Goal: Navigation & Orientation: Find specific page/section

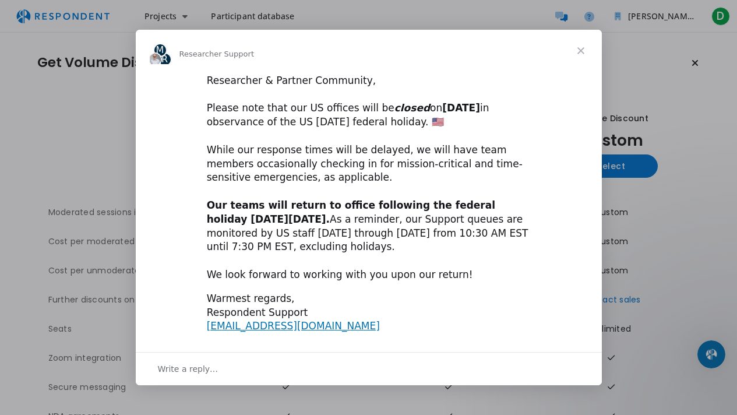
click at [584, 52] on span "Close" at bounding box center [581, 51] width 42 height 42
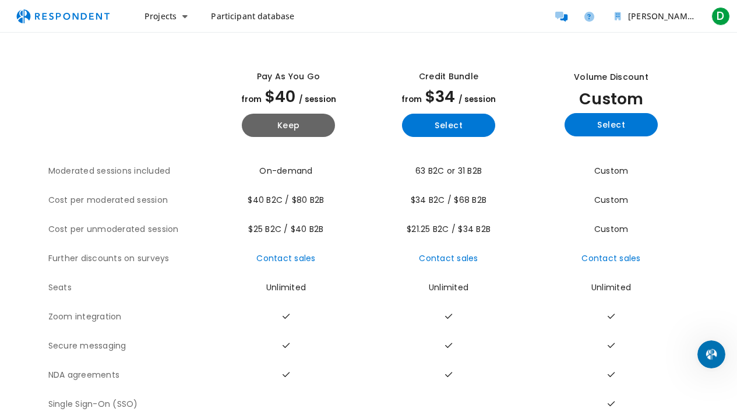
scroll to position [73, 0]
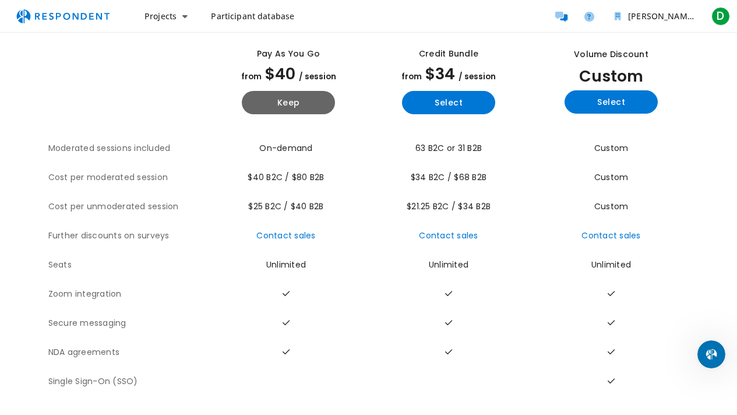
click at [238, 10] on span "Participant database" at bounding box center [252, 15] width 83 height 11
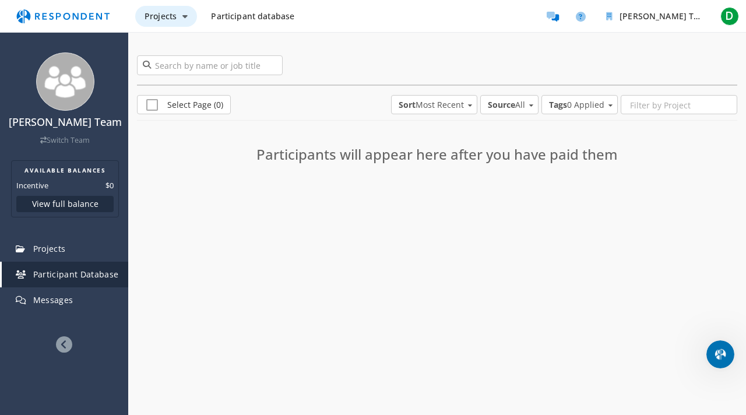
click at [162, 17] on span "Projects" at bounding box center [161, 15] width 32 height 11
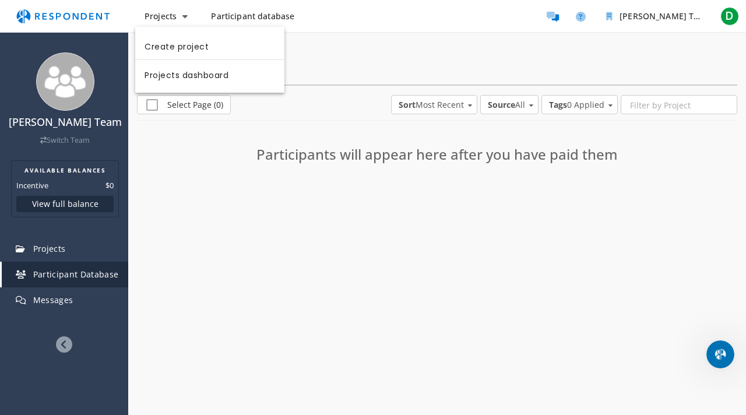
click at [86, 16] on md-backdrop at bounding box center [373, 207] width 746 height 415
click at [84, 12] on img "Main navigation" at bounding box center [62, 16] width 107 height 22
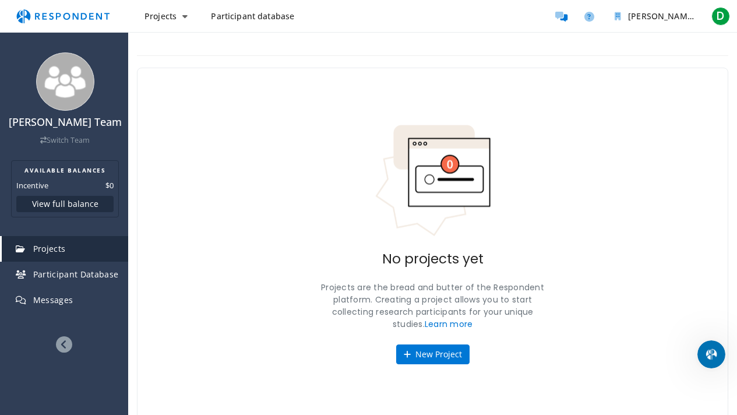
click at [64, 19] on img "Main navigation" at bounding box center [62, 16] width 107 height 22
